Goal: Check status: Check status

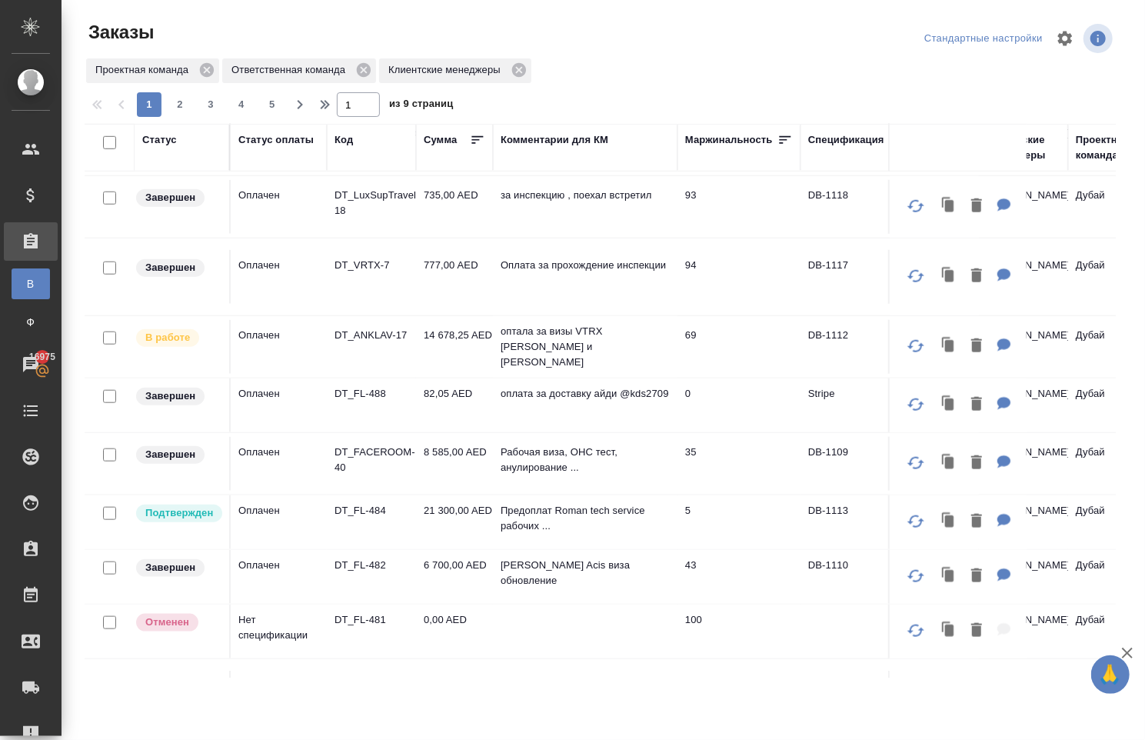
scroll to position [840, 0]
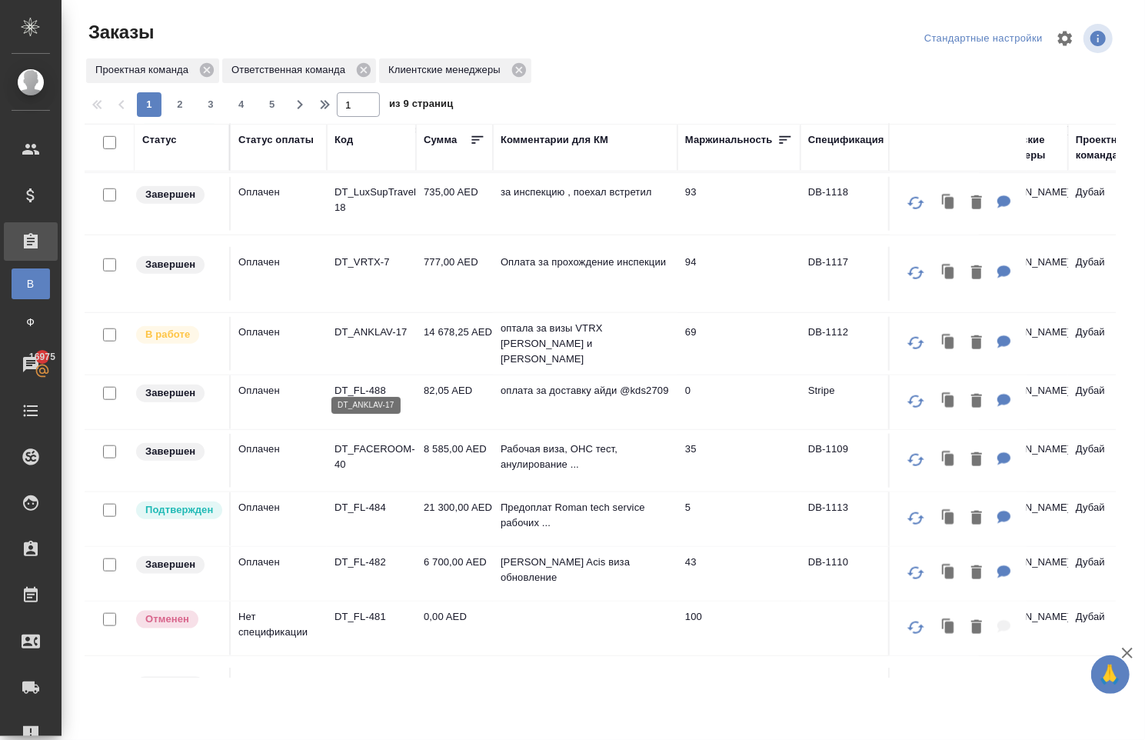
click at [367, 340] on p "DT_ANKLAV-17" at bounding box center [371, 331] width 74 height 15
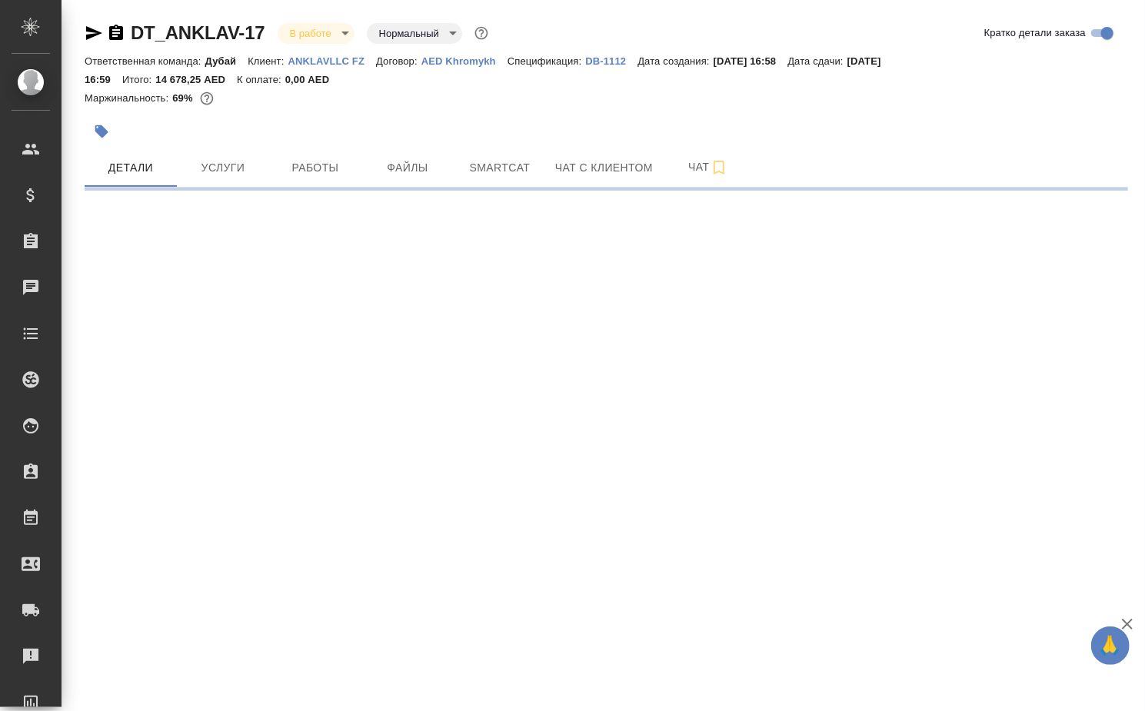
select select "RU"
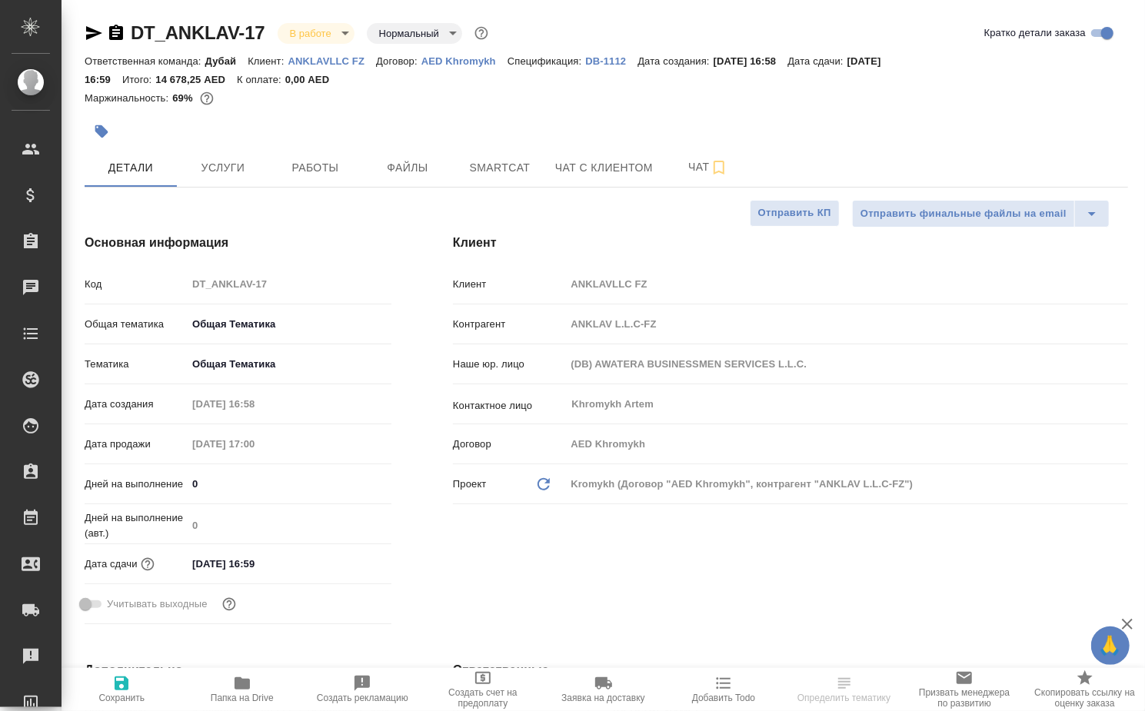
type textarea "x"
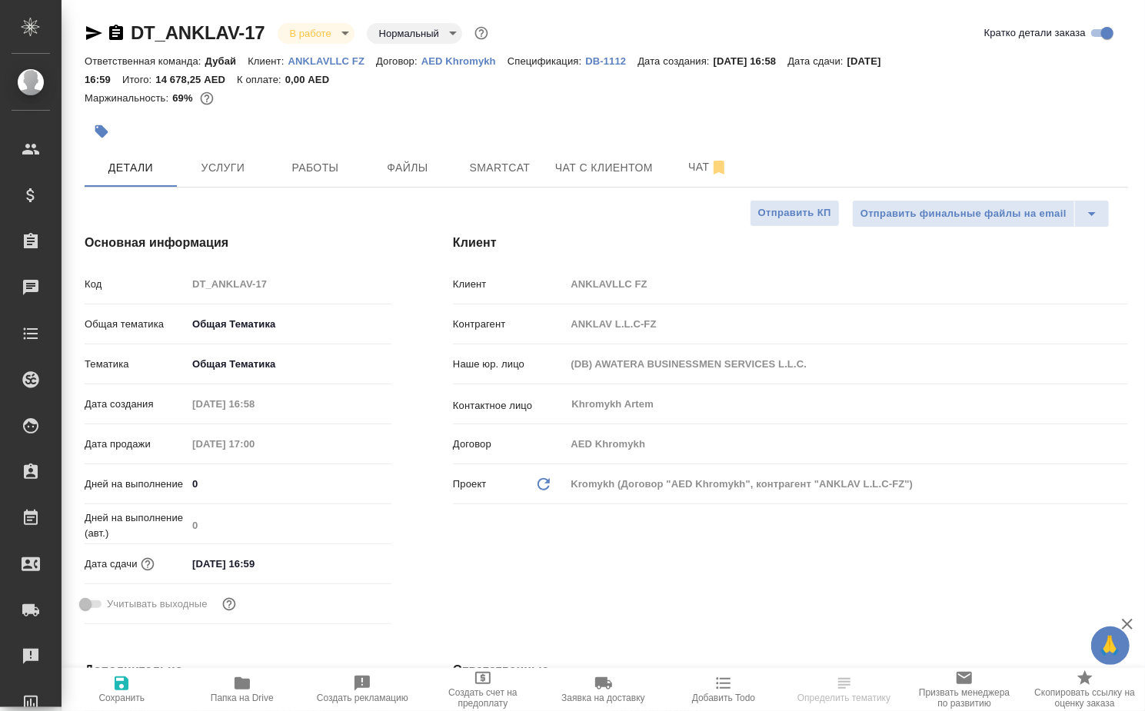
type textarea "x"
click at [327, 178] on span "Работы" at bounding box center [315, 167] width 74 height 19
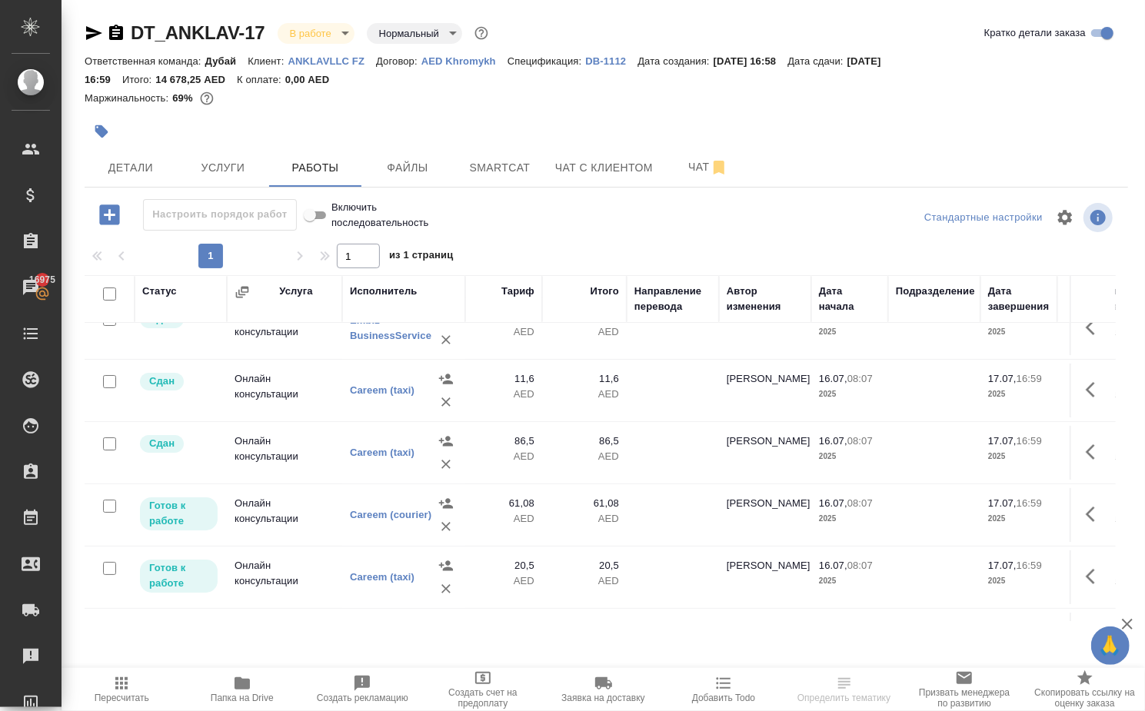
scroll to position [10, 0]
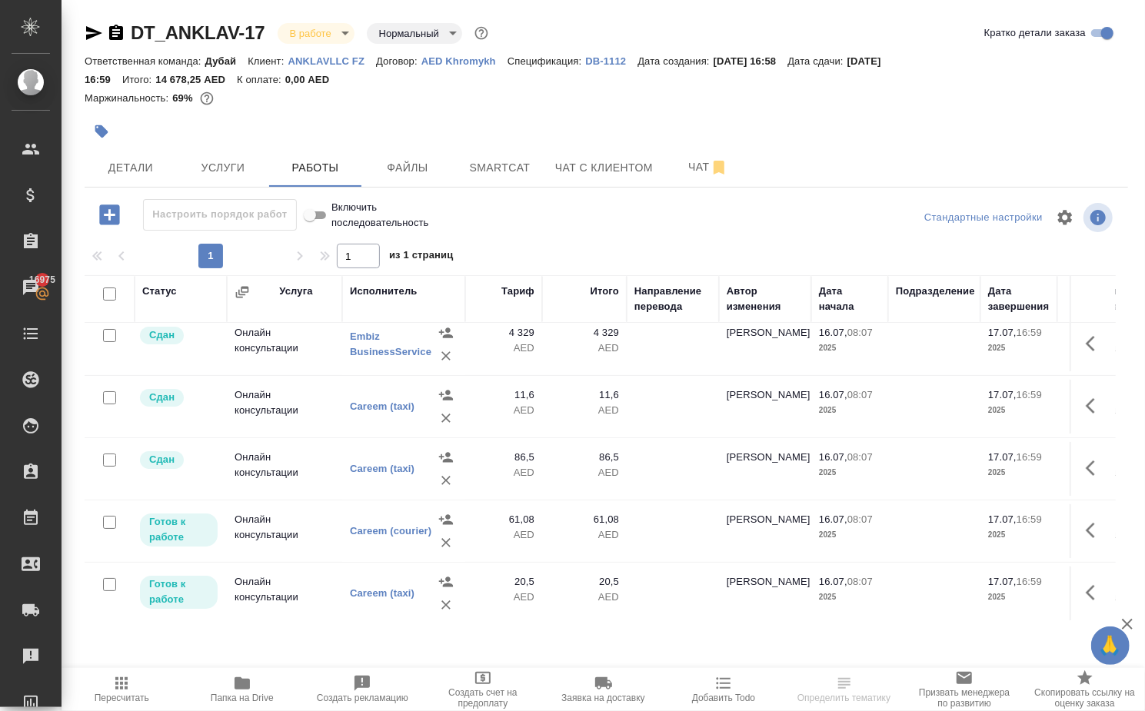
click at [121, 689] on icon "button" at bounding box center [121, 683] width 12 height 12
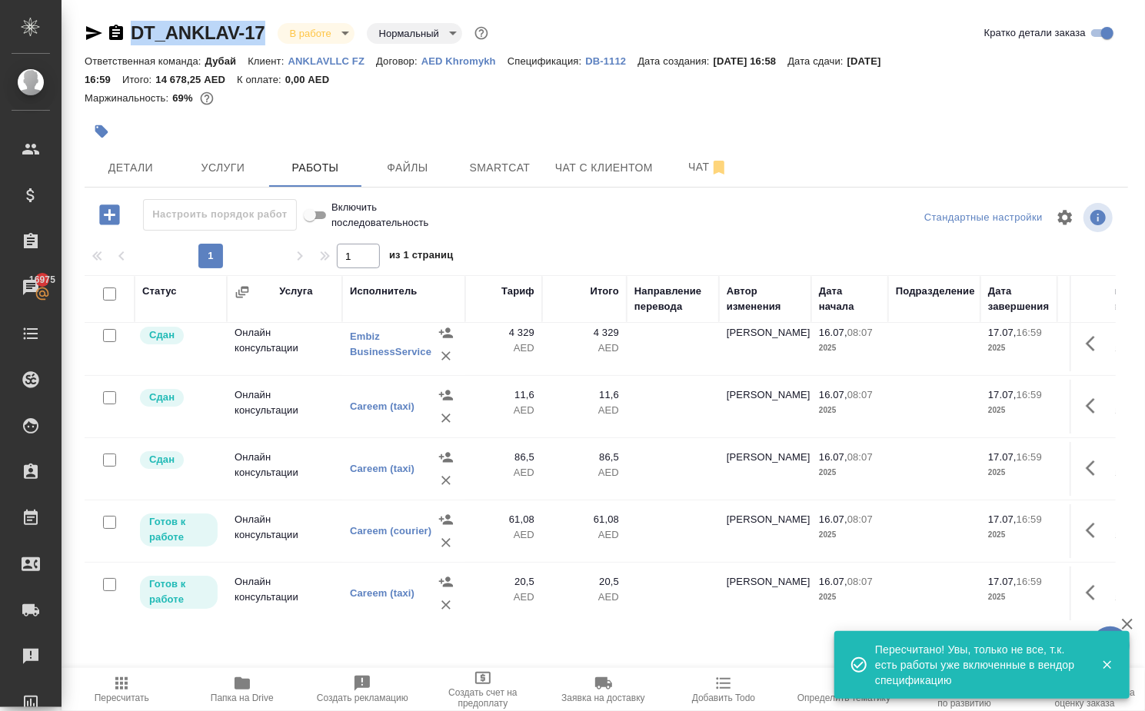
drag, startPoint x: 141, startPoint y: 31, endPoint x: 286, endPoint y: 40, distance: 144.8
click at [286, 40] on div "DT_ANKLAV-17 В работе inProgress Нормальный normal" at bounding box center [288, 33] width 407 height 25
click at [127, 5] on div "DT_ANKLAV-17 В работе inProgress Нормальный normal Кратко детали заказа Ответст…" at bounding box center [606, 330] width 1060 height 660
drag, startPoint x: 139, startPoint y: 18, endPoint x: 278, endPoint y: 25, distance: 138.5
click at [278, 25] on div "DT_ANKLAV-17 В работе inProgress Нормальный normal Кратко детали заказа Ответст…" at bounding box center [606, 330] width 1060 height 660
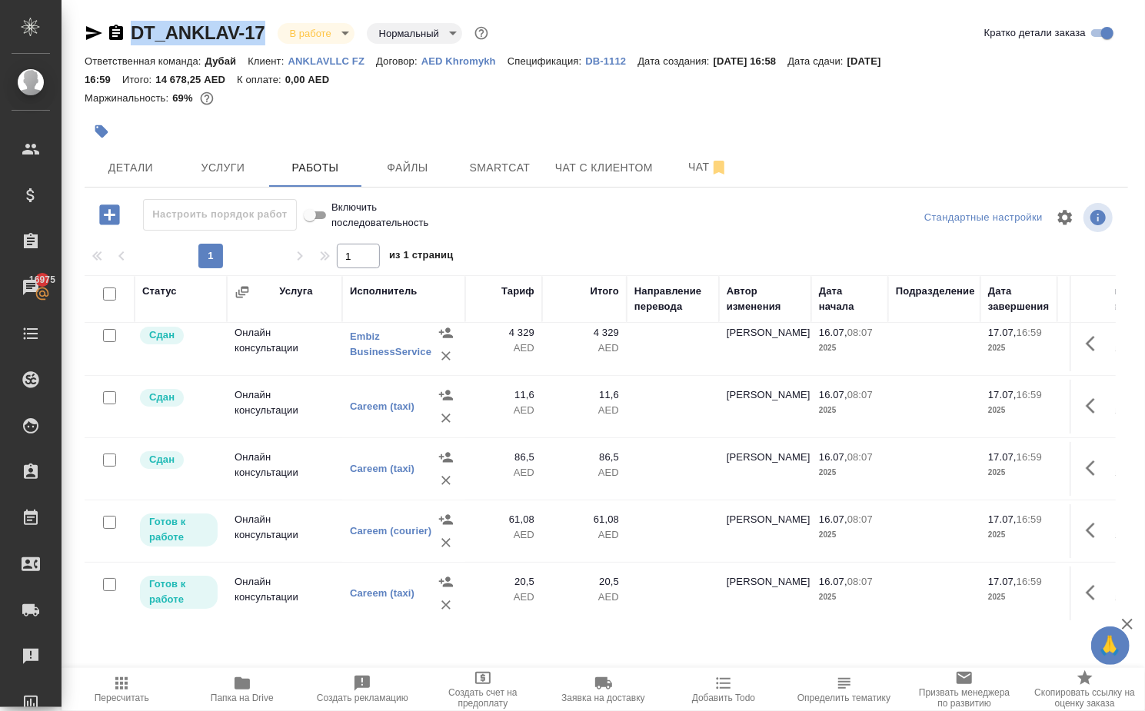
copy div "DT_ANKLAV-17"
